Goal: Navigation & Orientation: Find specific page/section

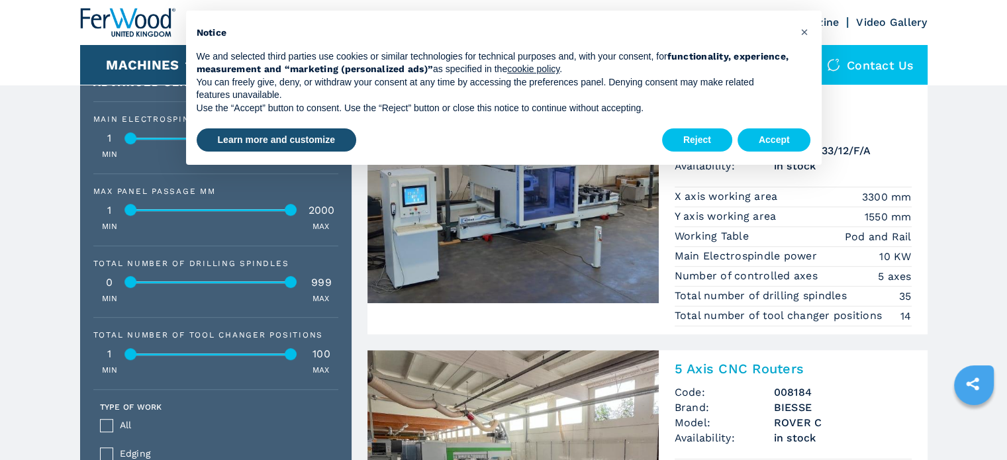
scroll to position [728, 0]
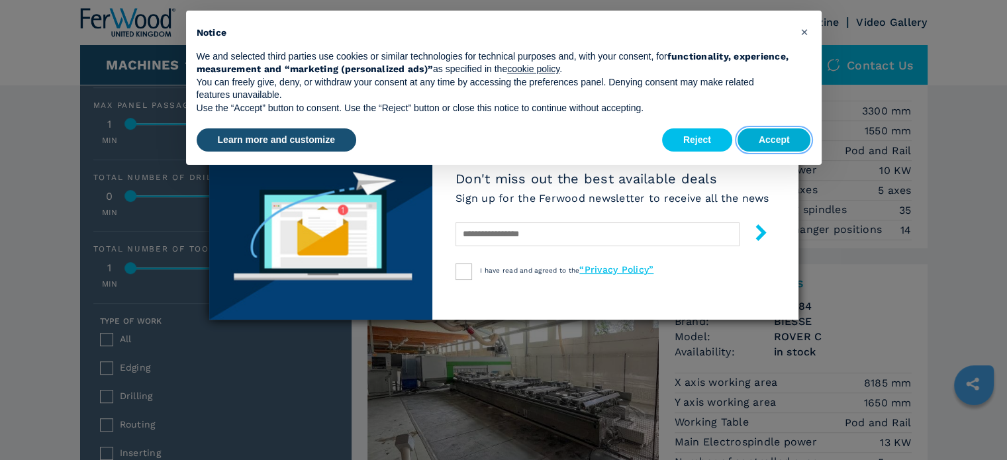
click at [770, 136] on button "Accept" at bounding box center [775, 140] width 74 height 24
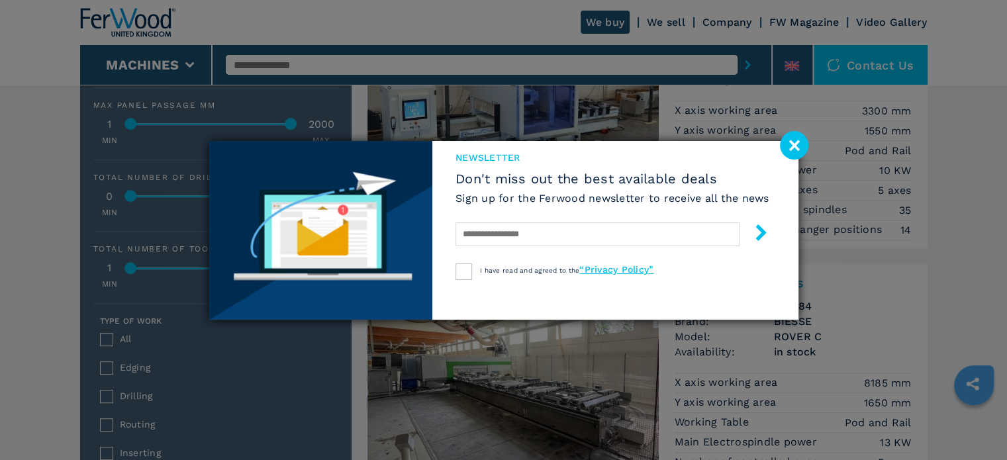
click at [788, 144] on image at bounding box center [794, 145] width 28 height 28
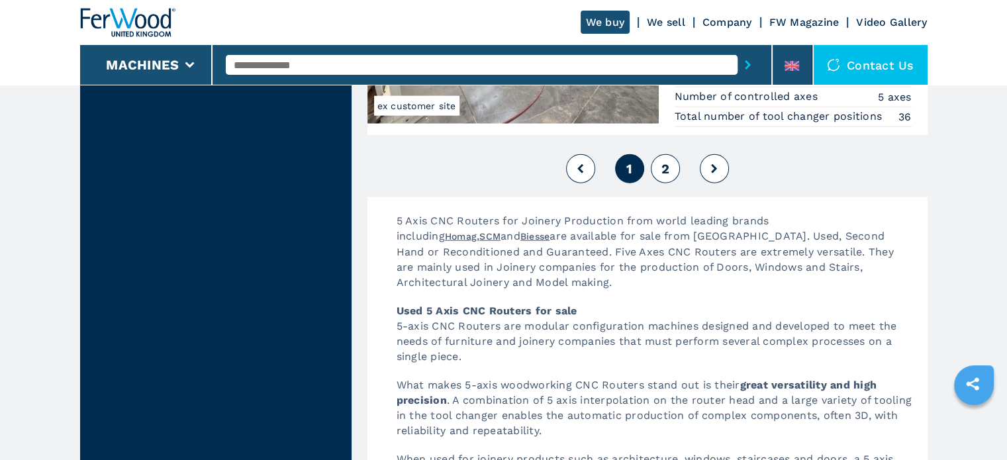
scroll to position [3378, 0]
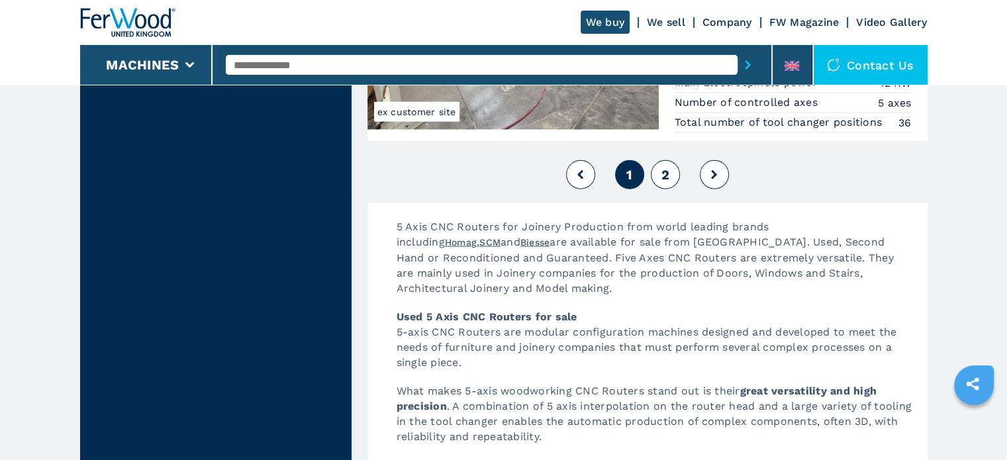
click at [660, 172] on button "2" at bounding box center [665, 174] width 29 height 29
click at [666, 167] on span "2" at bounding box center [665, 175] width 8 height 16
click at [672, 165] on button "2" at bounding box center [665, 174] width 29 height 29
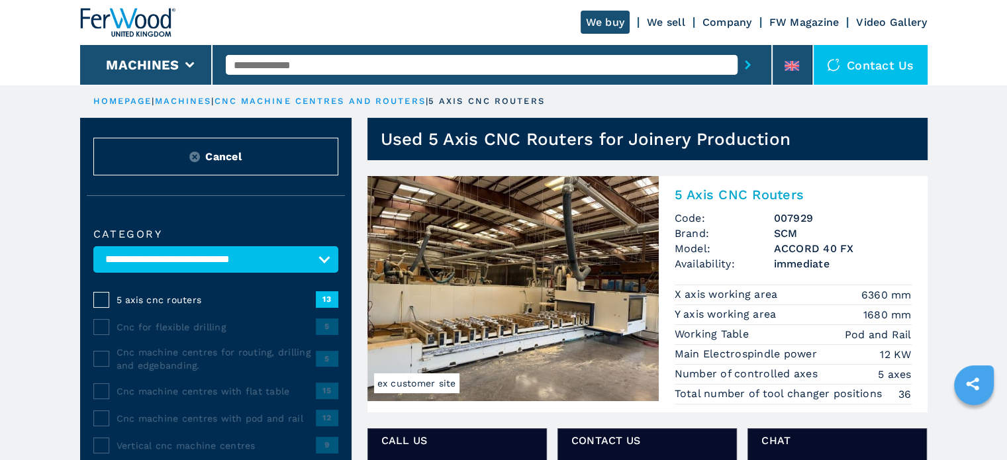
click at [657, 19] on link "We sell" at bounding box center [666, 22] width 38 height 13
click at [880, 62] on div "Contact us" at bounding box center [871, 65] width 114 height 40
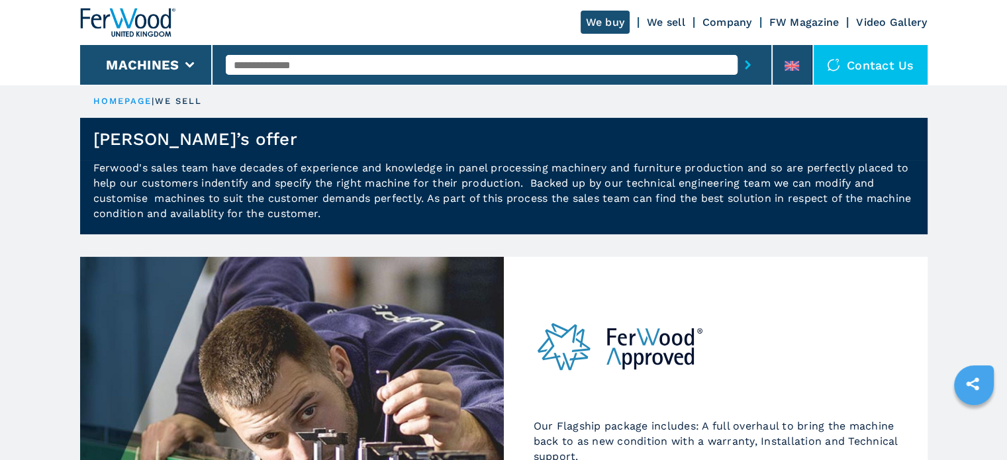
click at [611, 18] on link "We buy" at bounding box center [606, 22] width 50 height 23
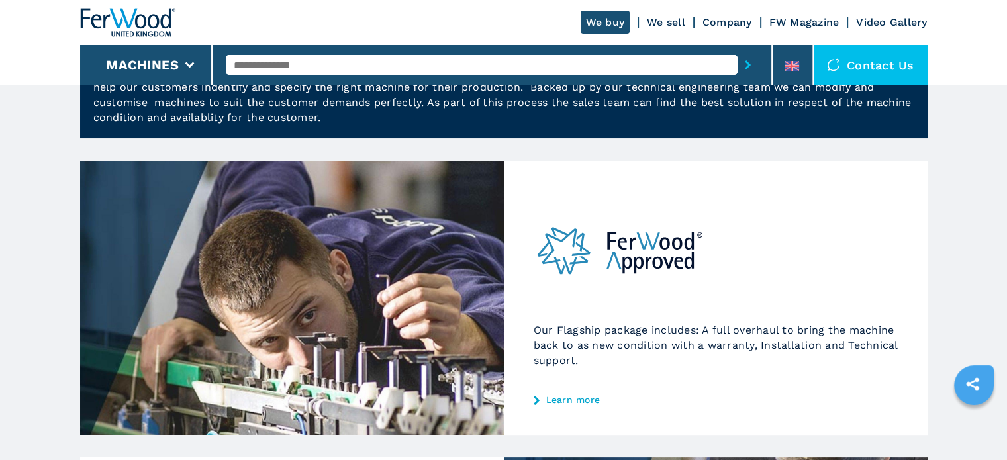
scroll to position [199, 0]
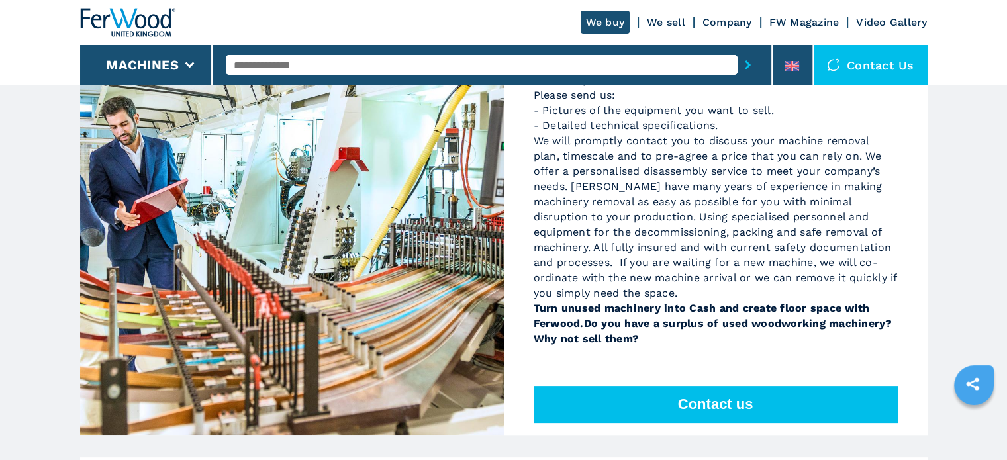
scroll to position [110, 0]
